Goal: Communication & Community: Share content

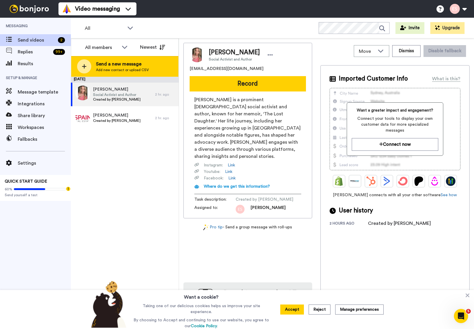
click at [103, 66] on span "Send a new message" at bounding box center [122, 63] width 53 height 7
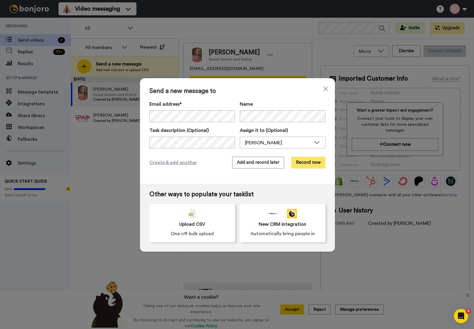
click at [303, 160] on button "Record now" at bounding box center [308, 163] width 34 height 12
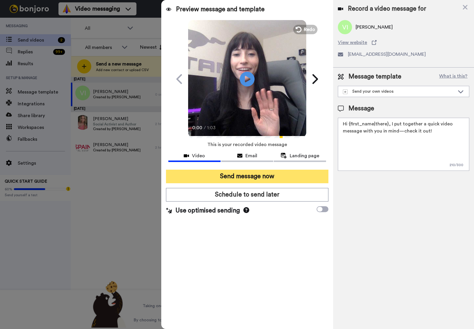
click at [246, 176] on button "Send message now" at bounding box center [247, 177] width 163 height 14
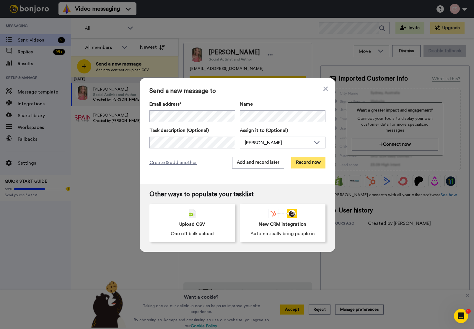
click at [320, 159] on button "Record now" at bounding box center [308, 163] width 34 height 12
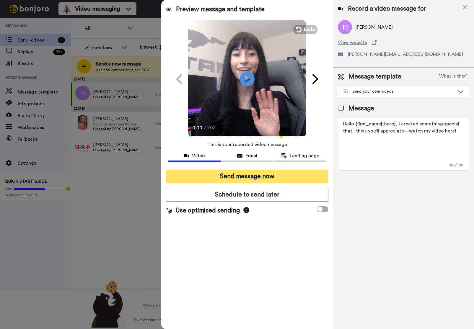
click at [244, 176] on button "Send message now" at bounding box center [247, 177] width 163 height 14
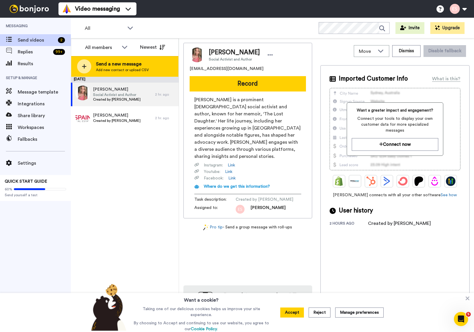
click at [107, 68] on span "Add new contact or upload CSV" at bounding box center [122, 70] width 53 height 5
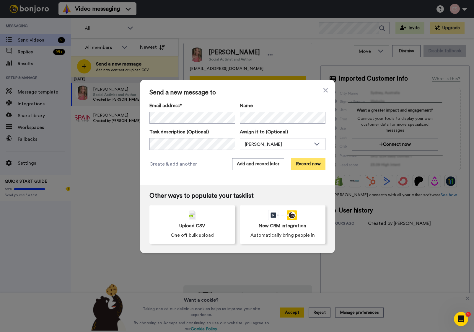
click at [304, 164] on button "Record now" at bounding box center [308, 164] width 34 height 12
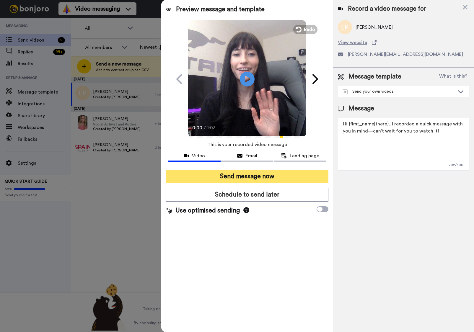
click at [255, 176] on button "Send message now" at bounding box center [247, 177] width 163 height 14
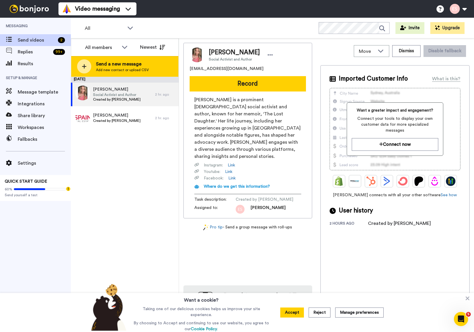
click at [103, 65] on span "Send a new message" at bounding box center [122, 63] width 53 height 7
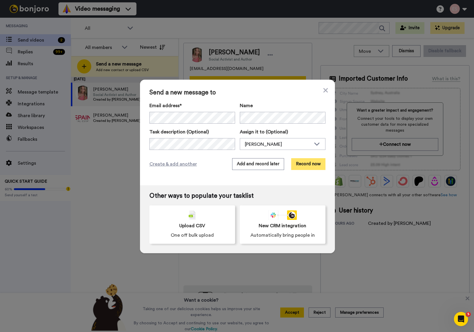
click at [305, 164] on button "Record now" at bounding box center [308, 164] width 34 height 12
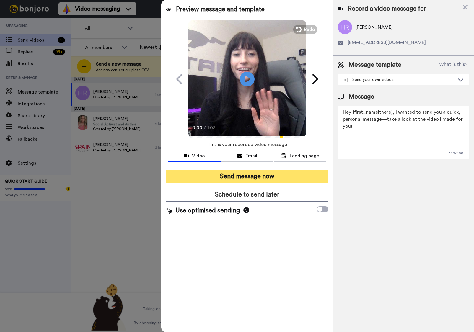
click at [252, 178] on button "Send message now" at bounding box center [247, 177] width 163 height 14
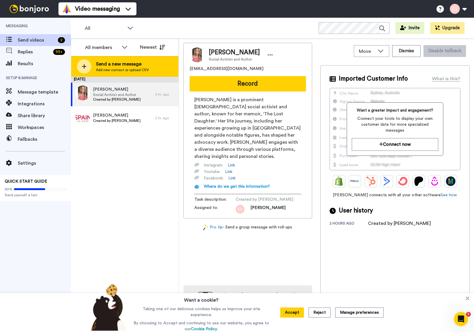
click at [85, 60] on div at bounding box center [84, 66] width 14 height 14
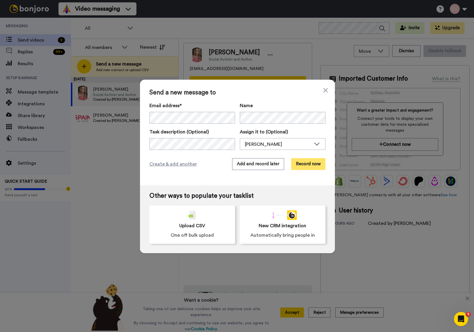
click at [318, 168] on button "Record now" at bounding box center [308, 164] width 34 height 12
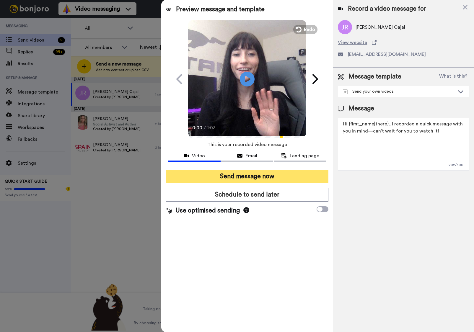
click at [263, 177] on button "Send message now" at bounding box center [247, 177] width 163 height 14
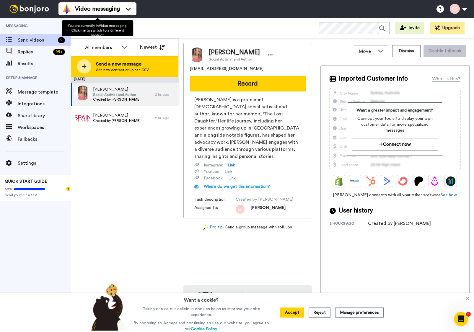
click at [106, 61] on span "Send a new message" at bounding box center [122, 63] width 53 height 7
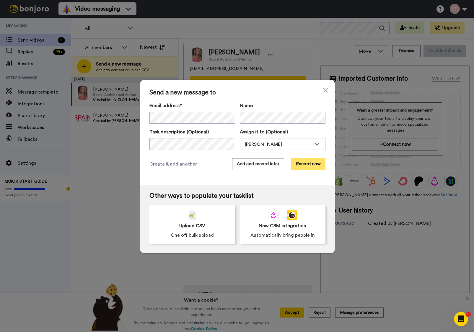
click at [308, 163] on button "Record now" at bounding box center [308, 164] width 34 height 12
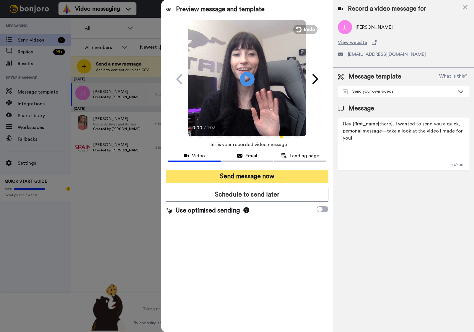
click at [229, 180] on button "Send message now" at bounding box center [247, 177] width 163 height 14
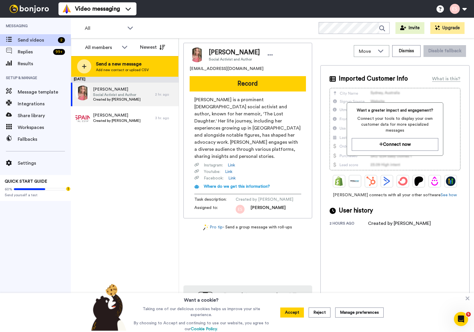
click at [118, 69] on span "Add new contact or upload CSV" at bounding box center [122, 70] width 53 height 5
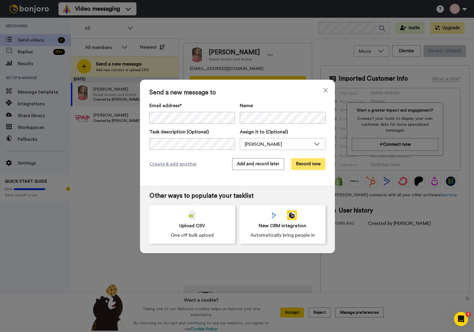
click at [297, 161] on button "Record now" at bounding box center [308, 164] width 34 height 12
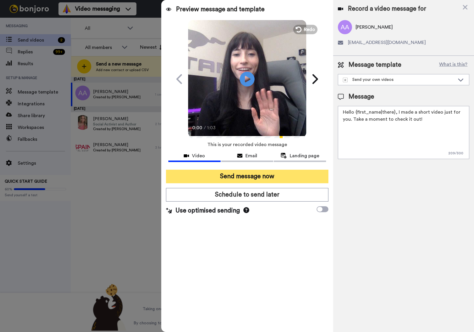
click at [230, 175] on button "Send message now" at bounding box center [247, 177] width 163 height 14
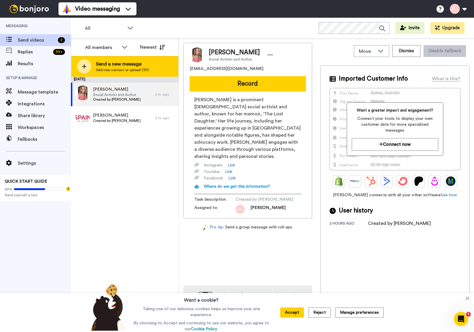
click at [134, 66] on span "Send a new message" at bounding box center [122, 63] width 53 height 7
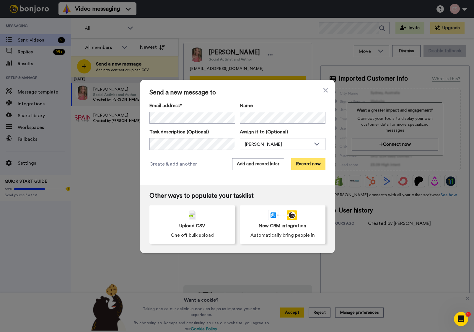
click at [317, 166] on button "Record now" at bounding box center [308, 164] width 34 height 12
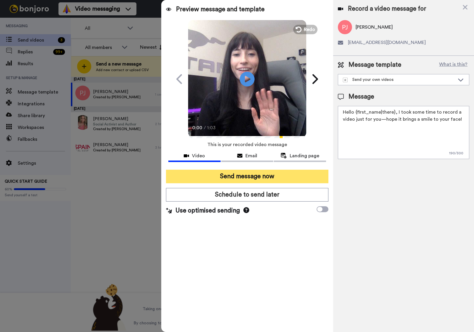
click at [219, 176] on button "Send message now" at bounding box center [247, 177] width 163 height 14
